Goal: Navigation & Orientation: Find specific page/section

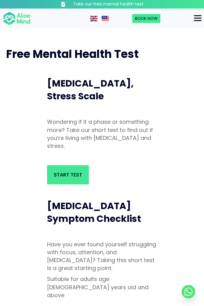
click at [194, 21] on button "Menu" at bounding box center [197, 18] width 12 height 10
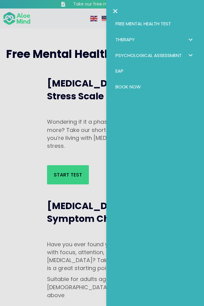
click at [80, 93] on div at bounding box center [102, 153] width 204 height 306
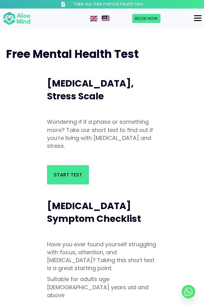
click at [106, 21] on img at bounding box center [104, 18] width 7 height 5
click at [108, 18] on img at bounding box center [104, 18] width 7 height 5
click at [109, 17] on link at bounding box center [105, 18] width 8 height 6
click at [192, 19] on button "Menu" at bounding box center [197, 18] width 12 height 10
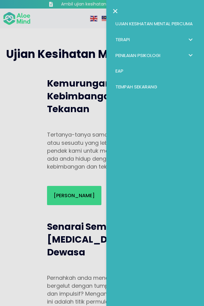
click at [24, 153] on div at bounding box center [102, 153] width 204 height 306
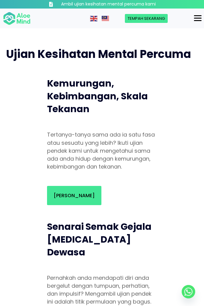
click at [62, 190] on div at bounding box center [102, 153] width 204 height 306
click at [72, 188] on link "Mulakan Ujian" at bounding box center [74, 195] width 54 height 19
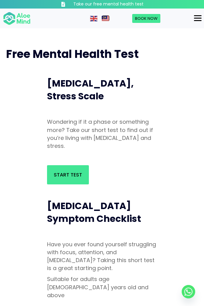
click at [103, 17] on img at bounding box center [104, 18] width 7 height 5
click at [108, 17] on img at bounding box center [104, 18] width 7 height 5
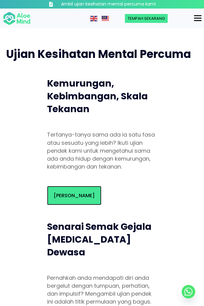
click at [63, 188] on link "Mulakan Ujian" at bounding box center [74, 195] width 54 height 19
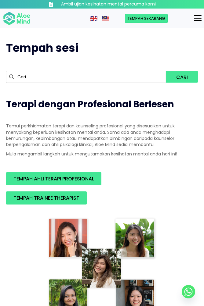
click at [197, 18] on div "Menu" at bounding box center [198, 18] width 8 height 1
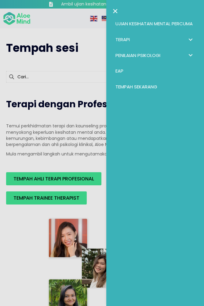
click at [192, 56] on span "Penilaian psikologi: submenu" at bounding box center [190, 55] width 9 height 9
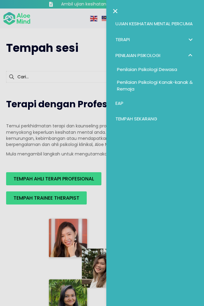
click at [192, 56] on span "Penilaian psikologi: submenu" at bounding box center [190, 55] width 9 height 9
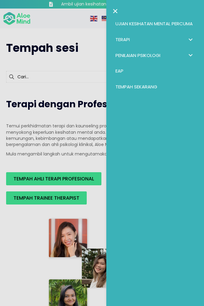
click at [25, 119] on div at bounding box center [102, 153] width 204 height 306
